Goal: Book appointment/travel/reservation

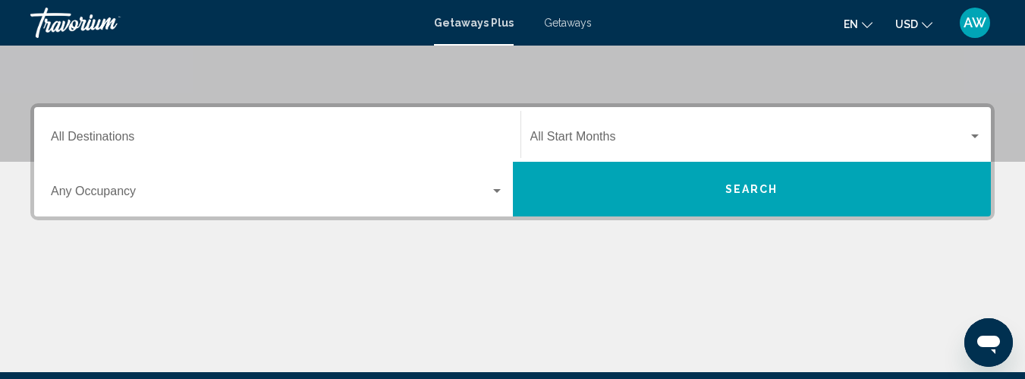
scroll to position [293, 0]
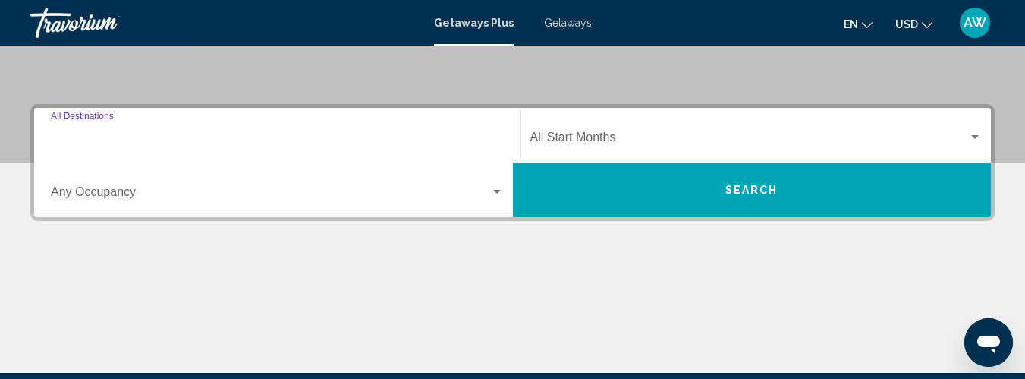
click at [122, 140] on input "Destination All Destinations" at bounding box center [277, 141] width 453 height 14
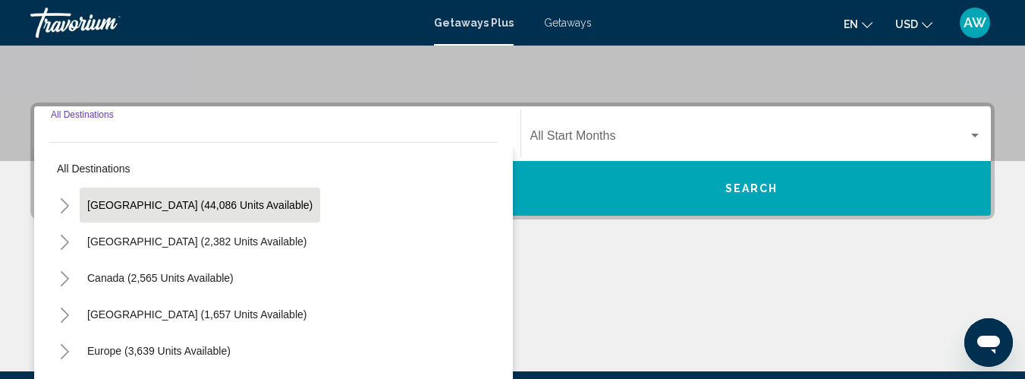
scroll to position [348, 0]
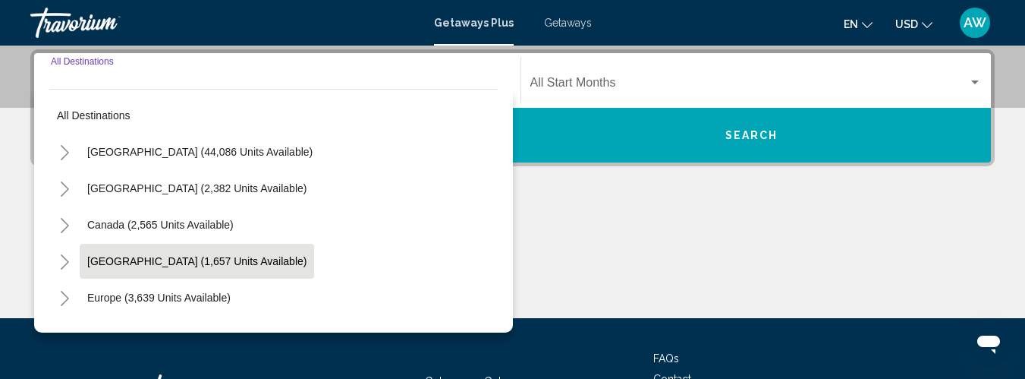
click at [125, 261] on span "[GEOGRAPHIC_DATA] (1,657 units available)" at bounding box center [196, 261] width 219 height 12
type input "**********"
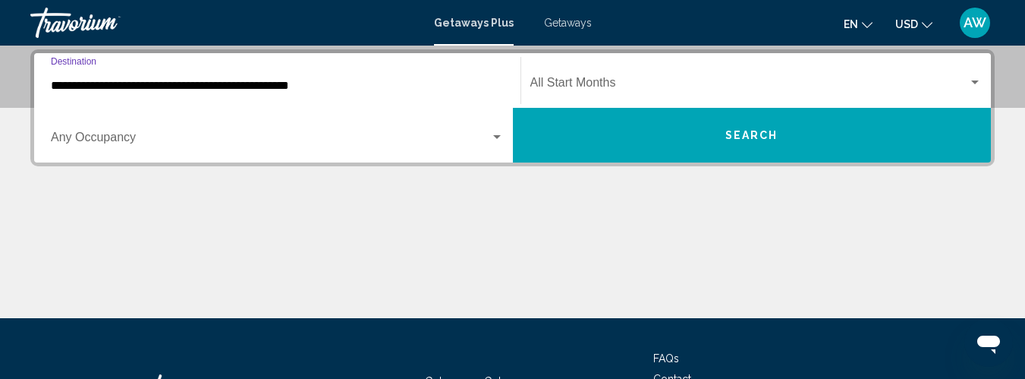
click at [540, 83] on span "Search widget" at bounding box center [749, 86] width 439 height 14
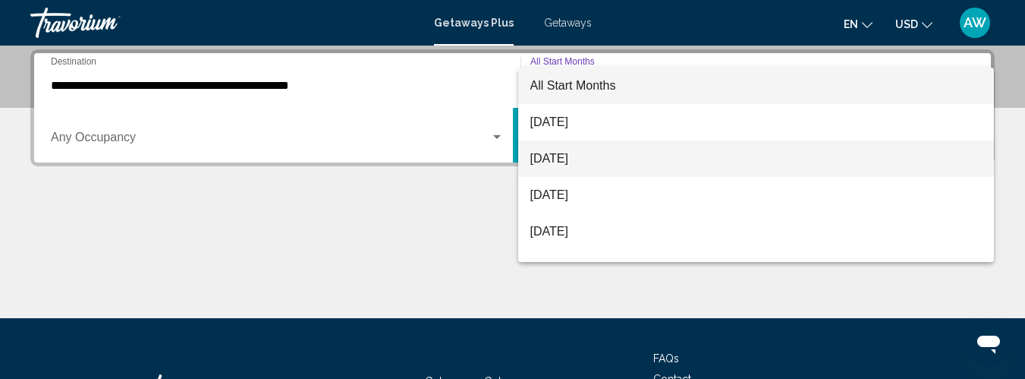
click at [555, 157] on span "[DATE]" at bounding box center [756, 158] width 452 height 36
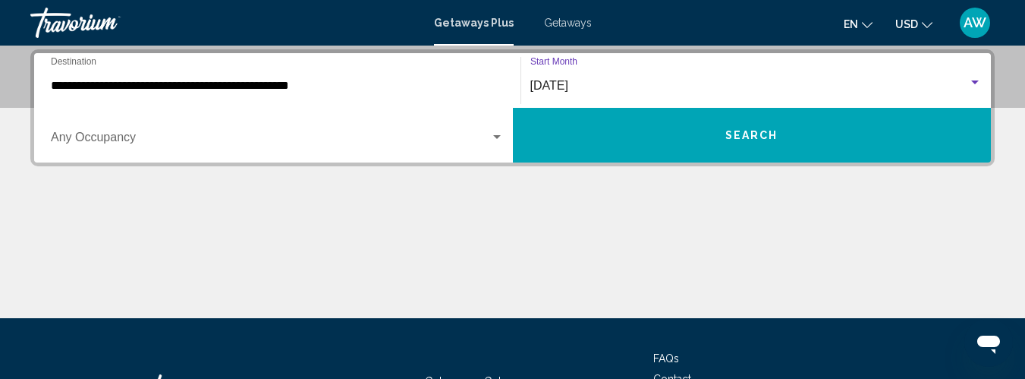
click at [559, 140] on button "Search" at bounding box center [752, 135] width 479 height 55
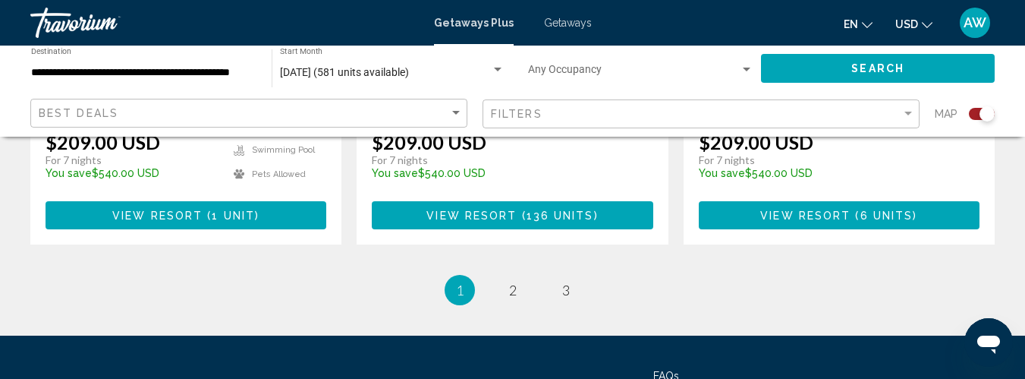
scroll to position [2610, 0]
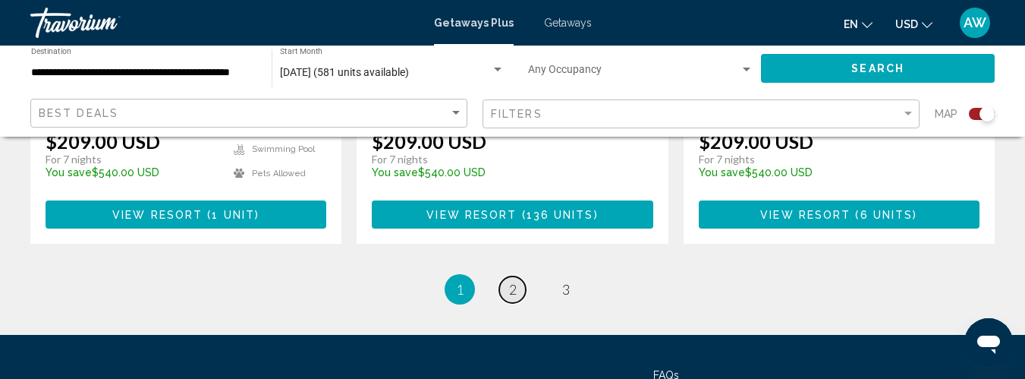
click at [514, 281] on span "2" at bounding box center [513, 289] width 8 height 17
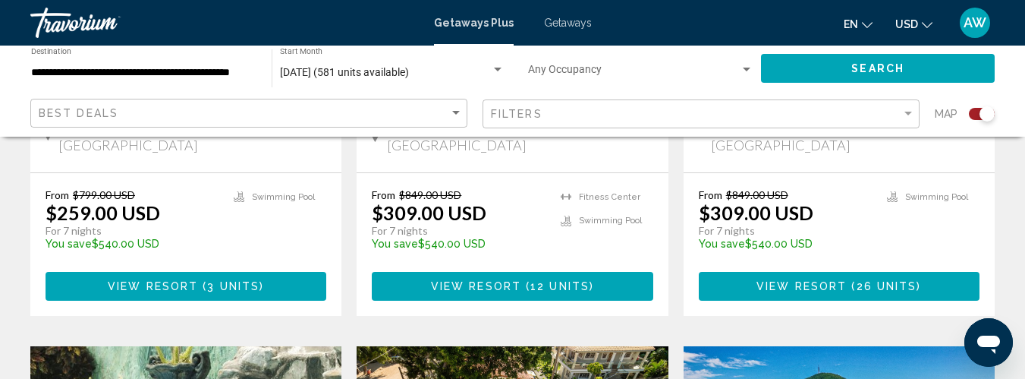
scroll to position [1460, 0]
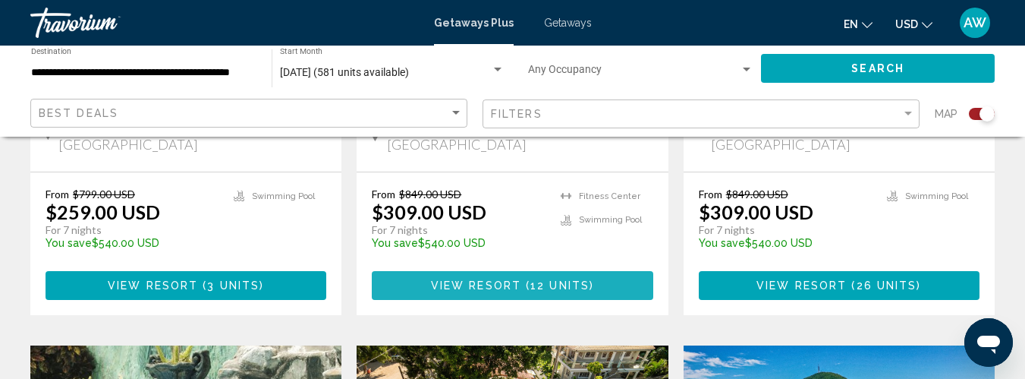
click at [499, 280] on span "View Resort" at bounding box center [476, 286] width 90 height 12
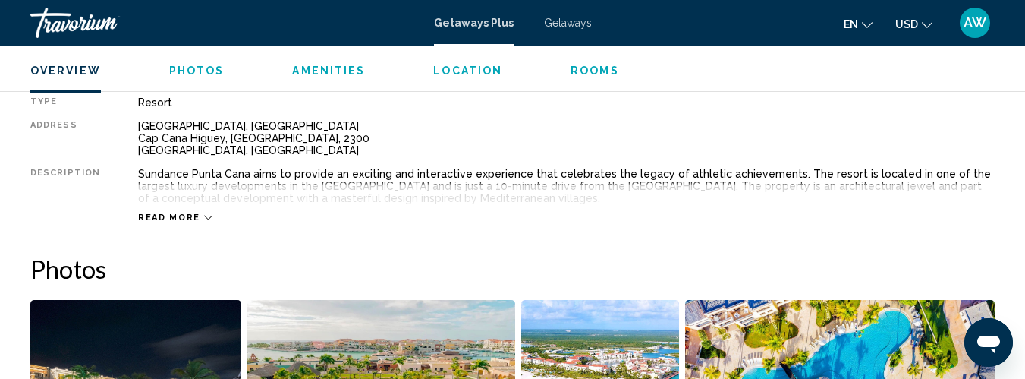
scroll to position [793, 0]
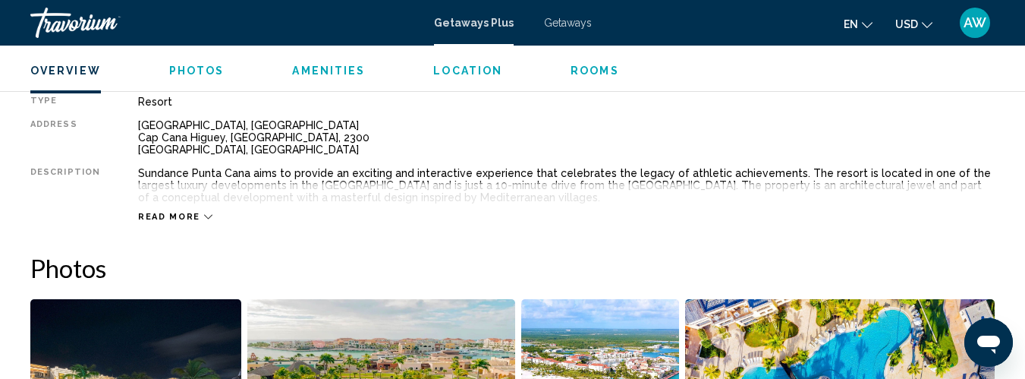
click at [204, 216] on icon "Main content" at bounding box center [208, 216] width 8 height 8
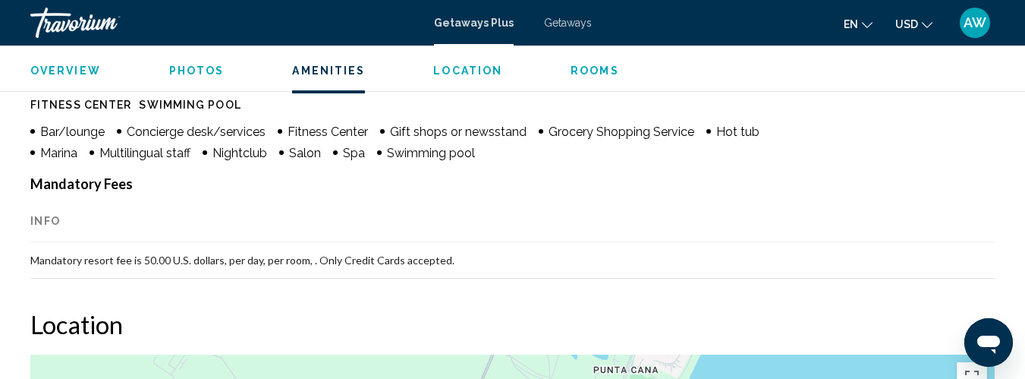
scroll to position [1544, 0]
